Goal: Use online tool/utility: Utilize a website feature to perform a specific function

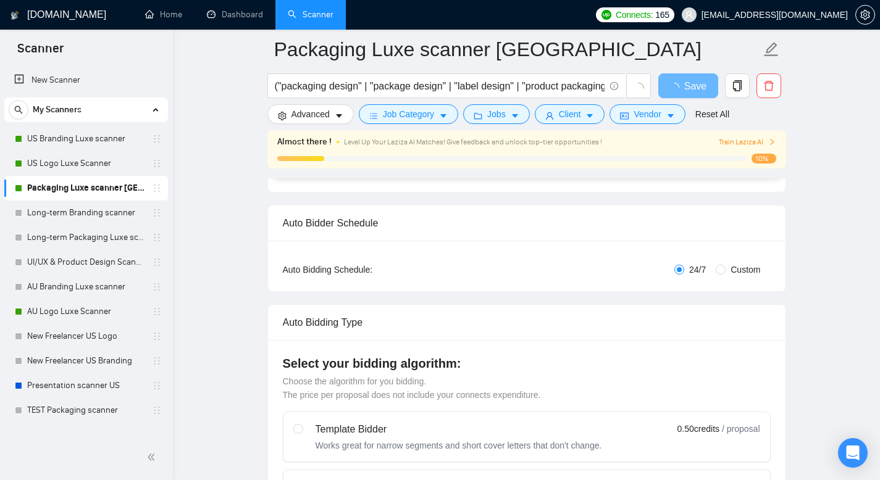
scroll to position [164, 0]
click at [85, 392] on link "Presentation scanner US" at bounding box center [85, 385] width 117 height 25
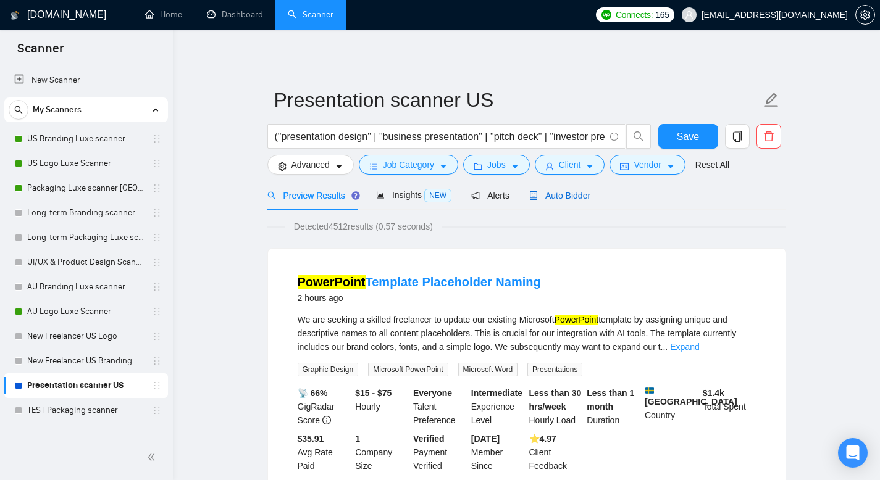
click at [581, 191] on span "Auto Bidder" at bounding box center [559, 196] width 61 height 10
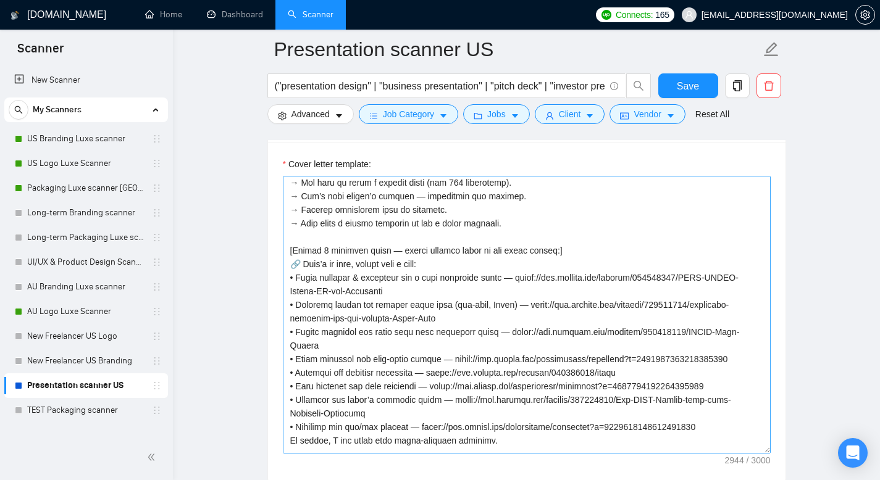
scroll to position [435, 0]
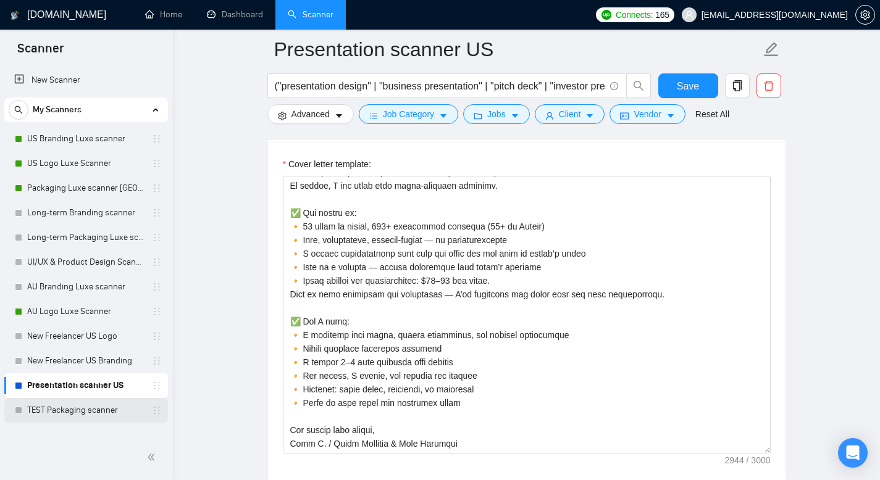
click at [88, 411] on link "TEST Packaging scanner" at bounding box center [85, 410] width 117 height 25
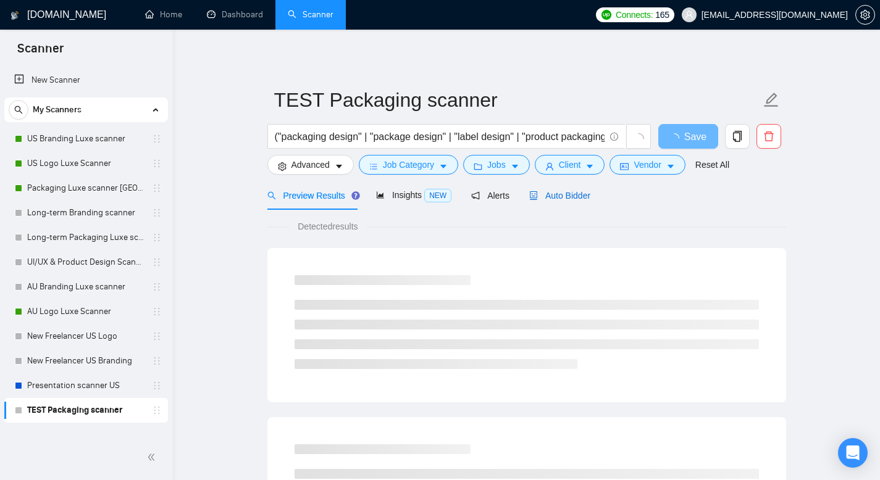
click at [559, 194] on span "Auto Bidder" at bounding box center [559, 196] width 61 height 10
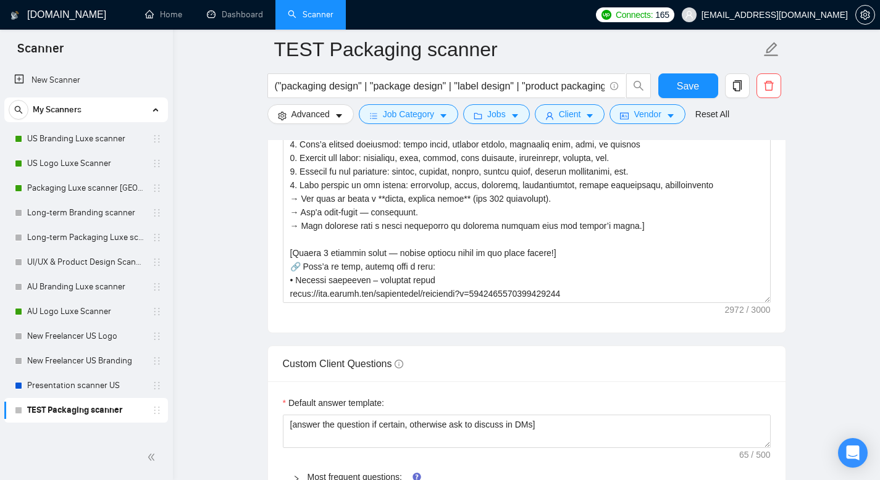
scroll to position [435, 0]
